Goal: Information Seeking & Learning: Learn about a topic

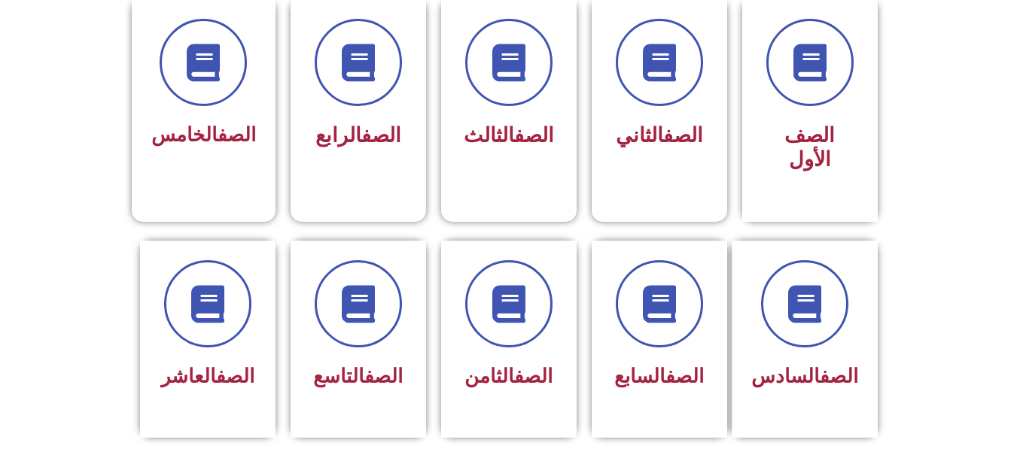
scroll to position [425, 0]
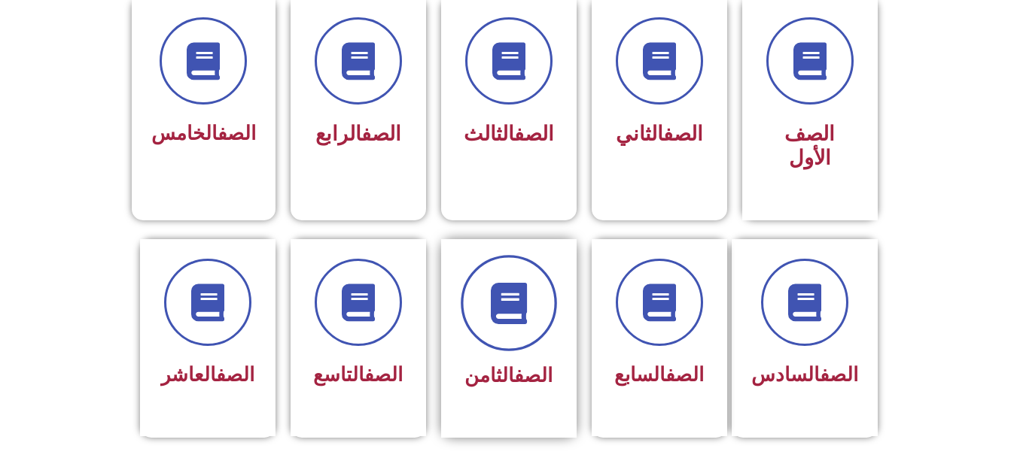
click at [488, 310] on span at bounding box center [509, 303] width 96 height 96
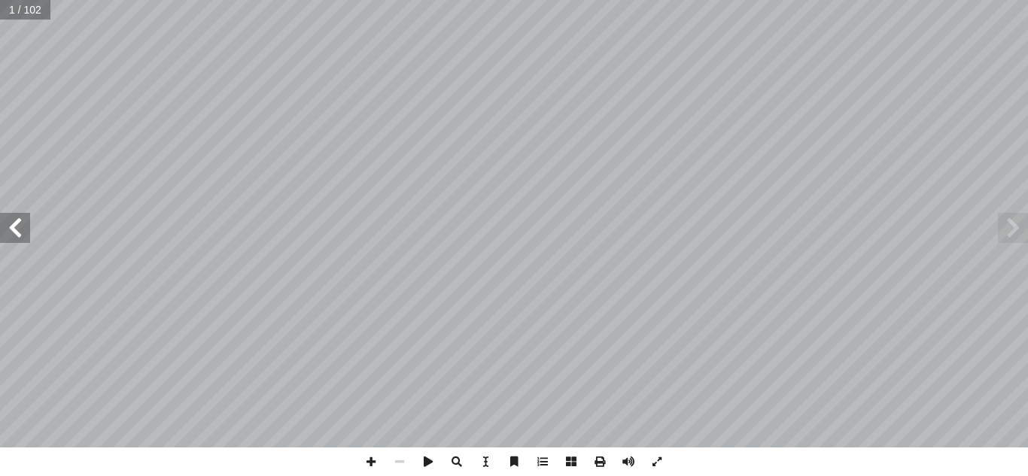
click at [1006, 234] on span at bounding box center [1013, 228] width 30 height 30
